Goal: Use online tool/utility

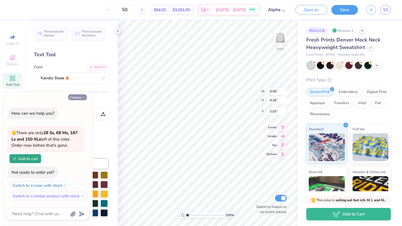
click at [76, 99] on button "Collapse" at bounding box center [77, 98] width 19 height 6
type textarea "x"
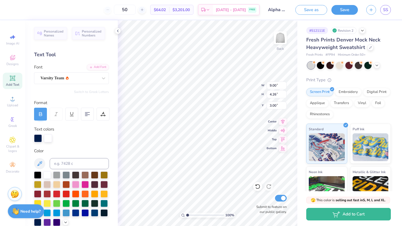
type input "11.77"
type input "5.57"
type input "2.77"
type input "13.65"
type input "6.46"
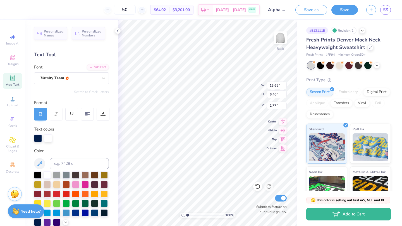
type input "3.00"
click at [376, 65] on polyline at bounding box center [376, 64] width 2 height 1
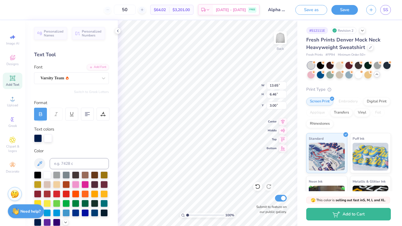
click at [376, 76] on icon at bounding box center [376, 74] width 4 height 4
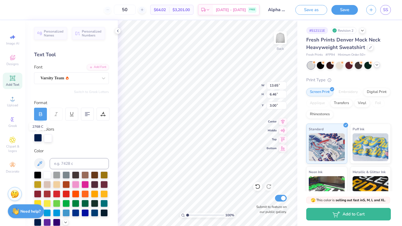
click at [38, 136] on div at bounding box center [38, 138] width 8 height 8
click at [74, 177] on div at bounding box center [75, 174] width 7 height 7
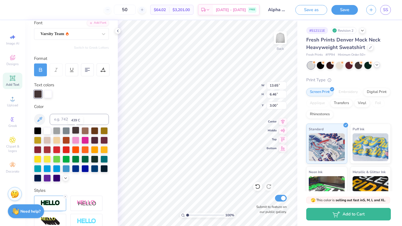
scroll to position [45, 0]
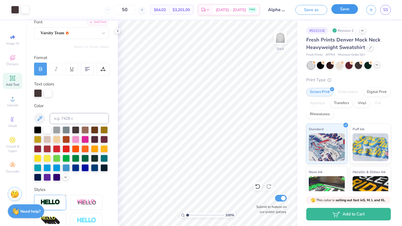
click at [349, 8] on button "Save" at bounding box center [344, 9] width 26 height 10
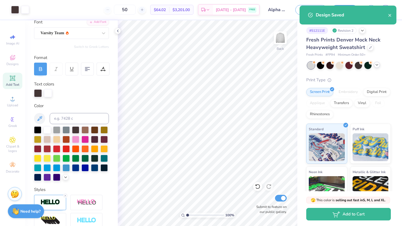
click at [392, 14] on div "Design Saved" at bounding box center [347, 15] width 97 height 19
click at [390, 15] on div "Design Saved" at bounding box center [347, 15] width 97 height 19
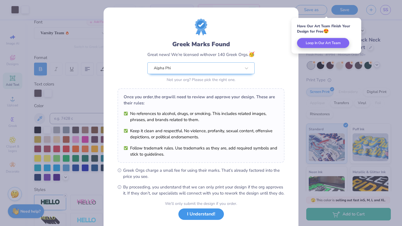
click at [209, 220] on button "I Understand!" at bounding box center [200, 214] width 45 height 11
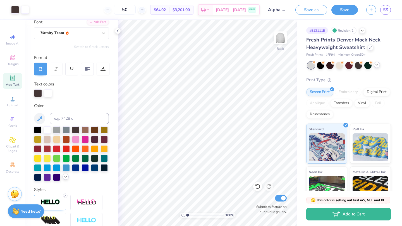
click at [66, 177] on polyline at bounding box center [65, 177] width 2 height 1
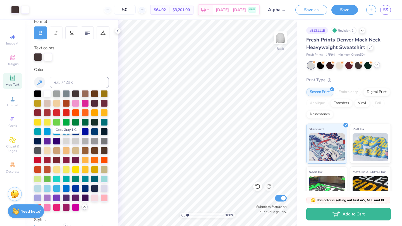
scroll to position [83, 0]
